Goal: Transaction & Acquisition: Purchase product/service

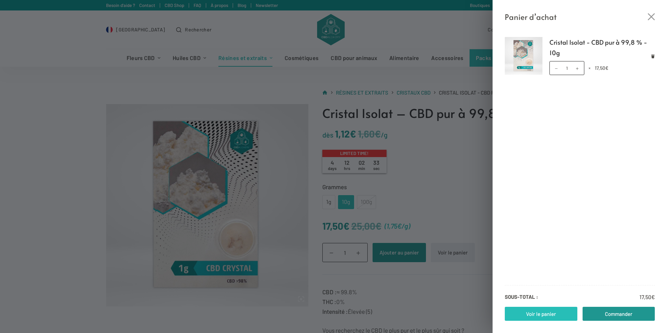
click at [536, 312] on link "Voir le panier" at bounding box center [541, 314] width 73 height 14
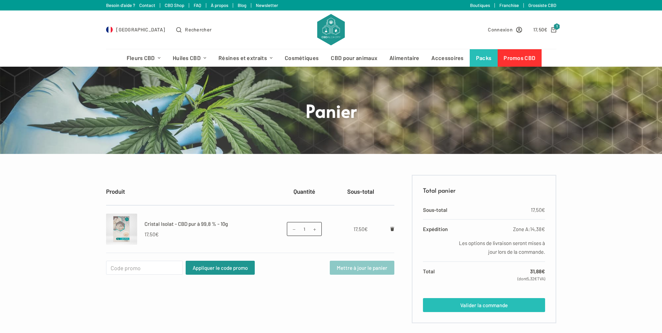
click at [469, 305] on link "Valider la commande" at bounding box center [484, 305] width 122 height 14
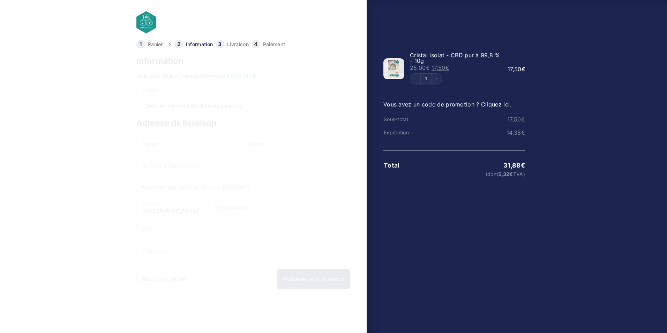
click at [160, 279] on link "« Retour au panier" at bounding box center [161, 278] width 50 height 7
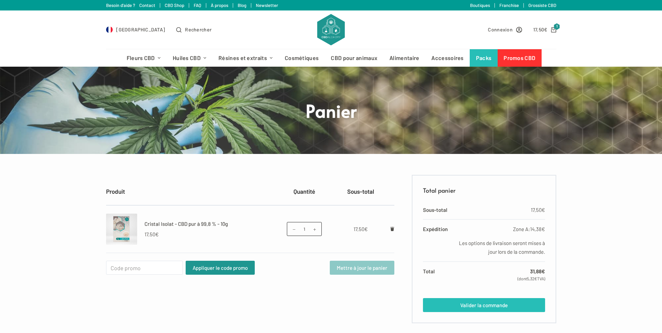
click at [457, 307] on link "Valider la commande" at bounding box center [484, 305] width 122 height 14
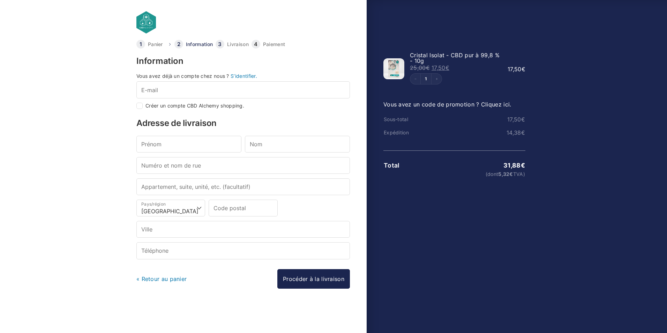
click at [241, 75] on link "S’identifier." at bounding box center [244, 76] width 27 height 6
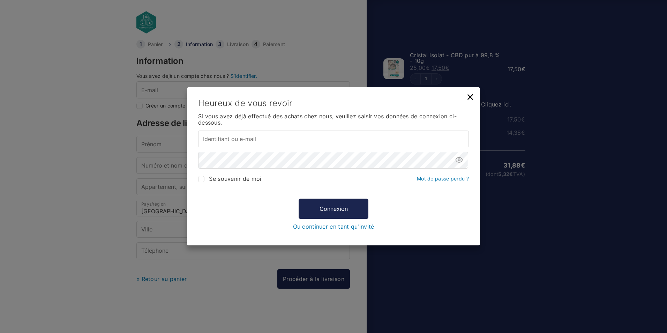
click at [470, 100] on icon at bounding box center [470, 97] width 10 height 10
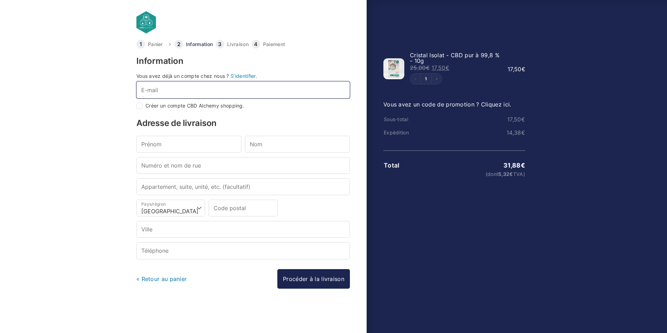
click at [168, 92] on input "E-mail *" at bounding box center [242, 89] width 213 height 17
type input "[EMAIL_ADDRESS][DOMAIN_NAME]"
type input "Este64"
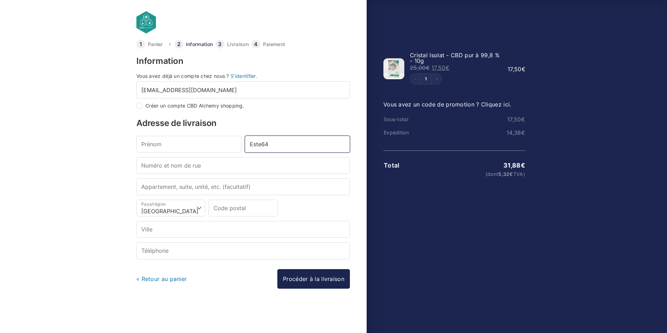
type input "10 rue du vicomtes de sauts"
type input "64240"
type input "HASPARREN"
type input "+33651798626"
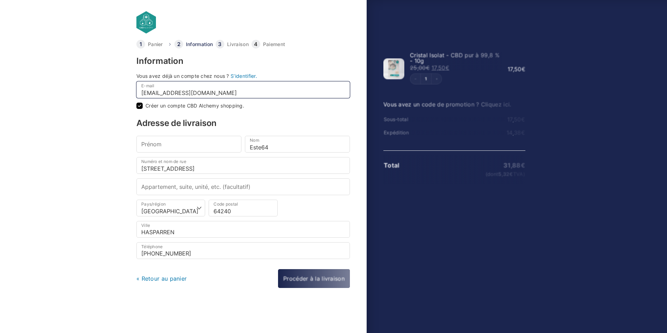
checkbox input "true"
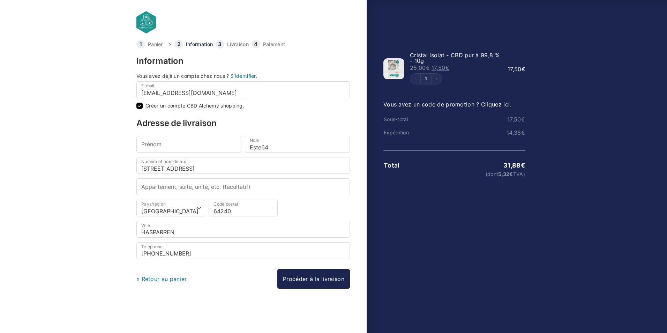
click at [151, 279] on link "« Retour au panier" at bounding box center [161, 278] width 50 height 7
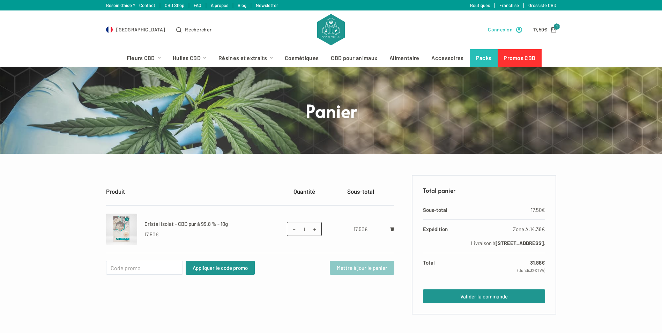
click at [500, 30] on span "Connexion" at bounding box center [500, 29] width 25 height 8
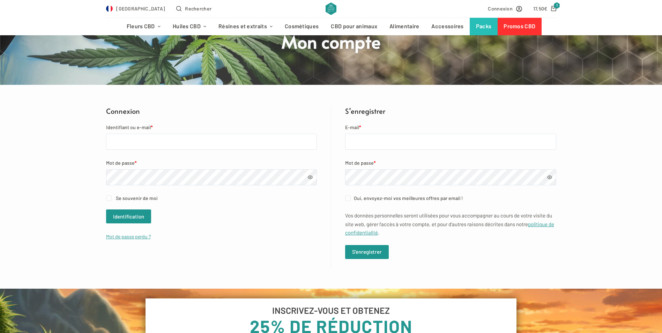
scroll to position [70, 0]
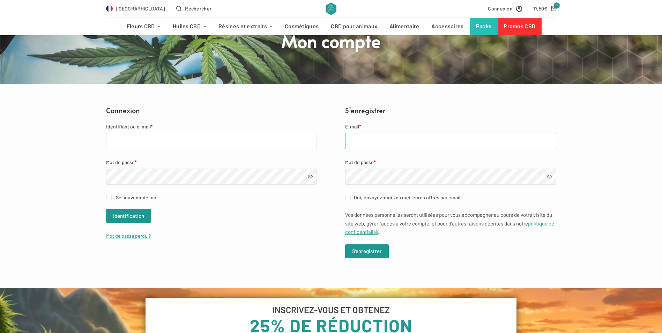
click at [384, 141] on input "E-mail *" at bounding box center [450, 141] width 211 height 16
type input "[EMAIL_ADDRESS][DOMAIN_NAME]"
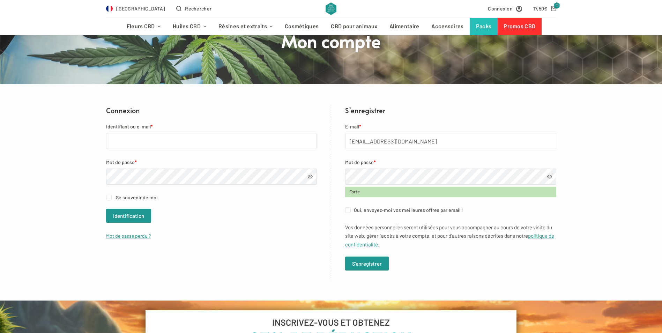
click at [574, 182] on div "Connexion Identifiant ou e-mail * Mot de passe * Se souvenir de moi Identificat…" at bounding box center [331, 192] width 662 height 174
click at [548, 175] on span at bounding box center [549, 176] width 5 height 5
click at [368, 262] on button "S’enregistrer" at bounding box center [367, 263] width 44 height 14
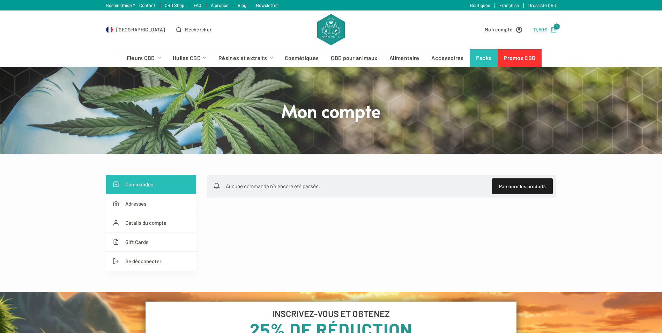
click at [544, 29] on span "€" at bounding box center [545, 30] width 3 height 6
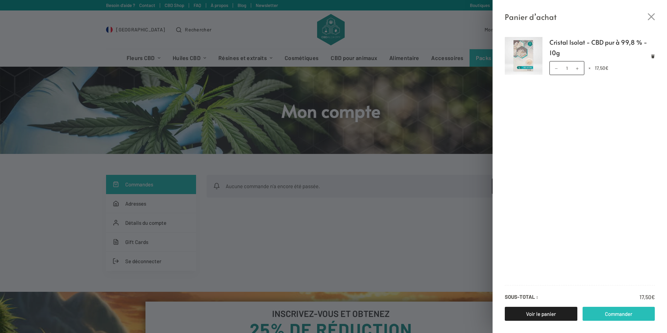
click at [596, 313] on link "Commander" at bounding box center [618, 314] width 73 height 14
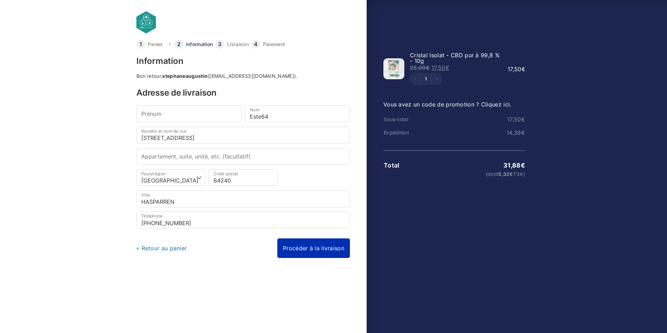
click at [307, 248] on link "Procéder à la livraison" at bounding box center [313, 248] width 73 height 20
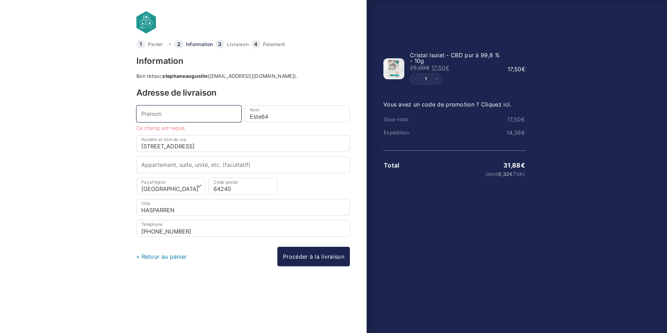
click at [208, 113] on input "Prénom *" at bounding box center [188, 113] width 105 height 17
type input "Stephane"
type input "app 1"
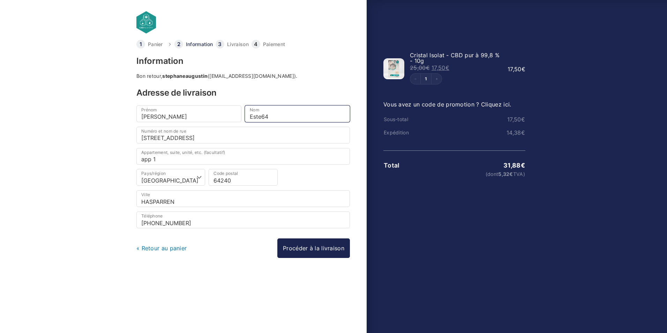
click at [276, 116] on input "Este64" at bounding box center [297, 113] width 105 height 17
drag, startPoint x: 276, startPoint y: 116, endPoint x: 232, endPoint y: 120, distance: 44.1
click at [232, 120] on div "Prénom * Stephane Nom * Este64" at bounding box center [243, 115] width 217 height 21
type input "Augustin"
click at [303, 249] on link "Procéder à la livraison" at bounding box center [313, 248] width 73 height 20
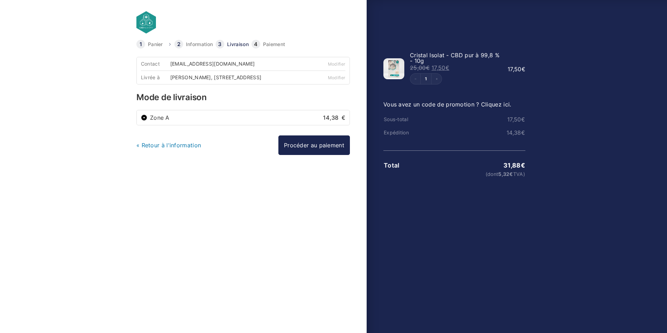
click at [186, 120] on label "Zone A 14,38 €" at bounding box center [247, 118] width 195 height 6
click at [147, 121] on input "Zone A 14,38 €" at bounding box center [144, 117] width 6 height 6
click at [302, 151] on link "Procéder au paiement" at bounding box center [314, 145] width 72 height 20
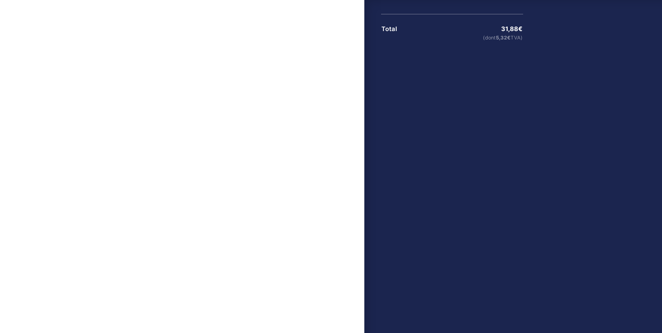
scroll to position [140, 0]
click at [135, 239] on input "J’ai lu et j’accepte les conditions générales *" at bounding box center [137, 237] width 6 height 6
checkbox input "true"
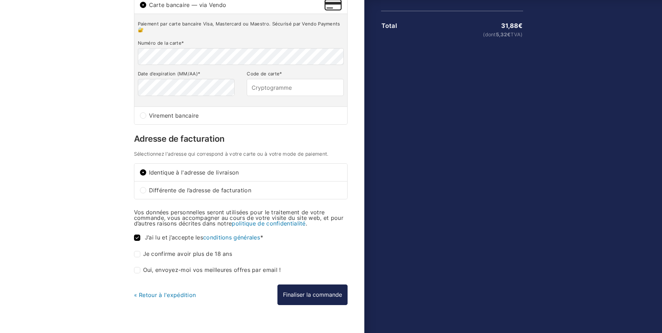
click at [137, 257] on input "Je confirme avoir plus de 18 ans *" at bounding box center [137, 254] width 6 height 6
checkbox input "true"
click at [137, 273] on input "Oui, envoyez-moi vos meilleures offres par email ! (facultatif)" at bounding box center [137, 270] width 6 height 6
checkbox input "true"
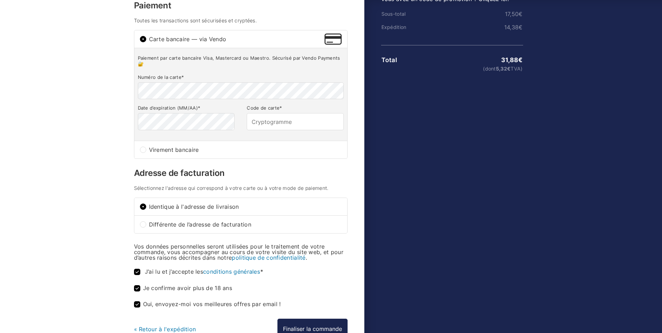
scroll to position [70, 0]
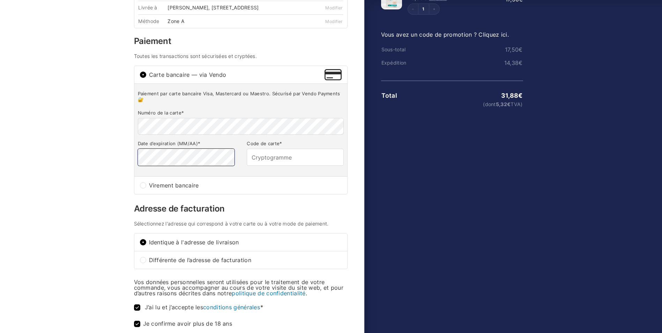
type input "341"
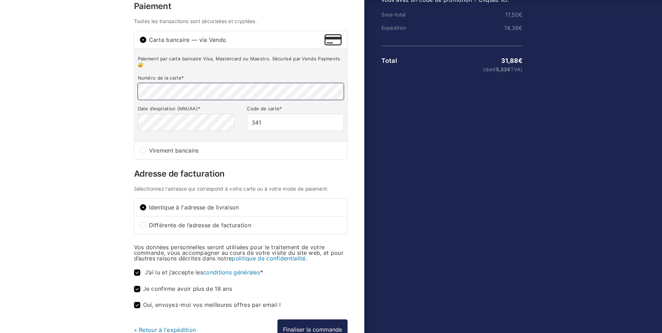
scroll to position [140, 0]
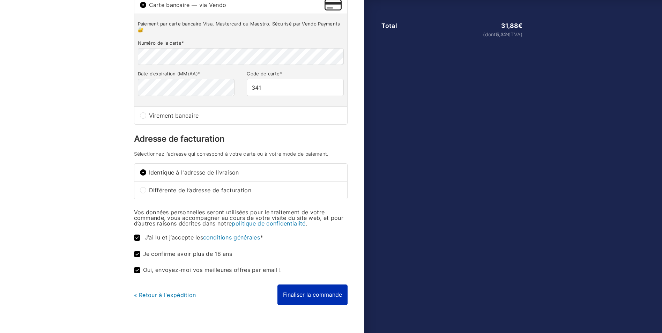
click at [298, 297] on button "Finaliser la commande" at bounding box center [312, 294] width 70 height 20
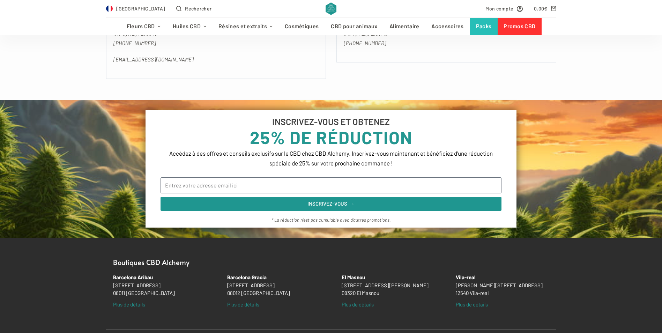
scroll to position [523, 0]
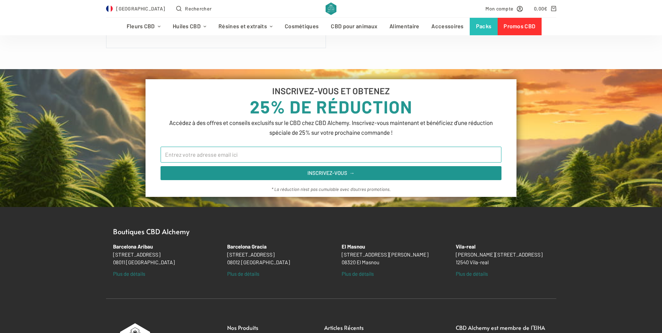
click at [205, 151] on input "Email" at bounding box center [330, 154] width 341 height 16
type input "[EMAIL_ADDRESS][DOMAIN_NAME]"
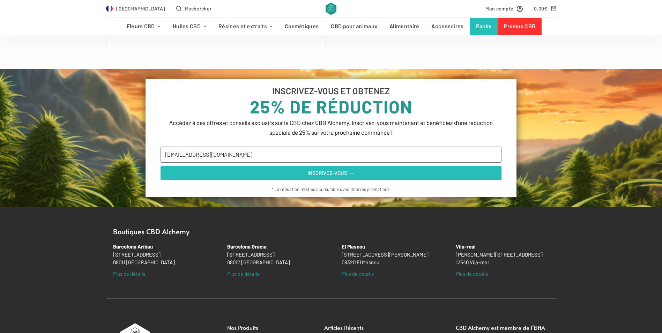
click at [309, 171] on span "INSCRIVEZ-VOUS →" at bounding box center [330, 172] width 47 height 5
